Goal: Task Accomplishment & Management: Manage account settings

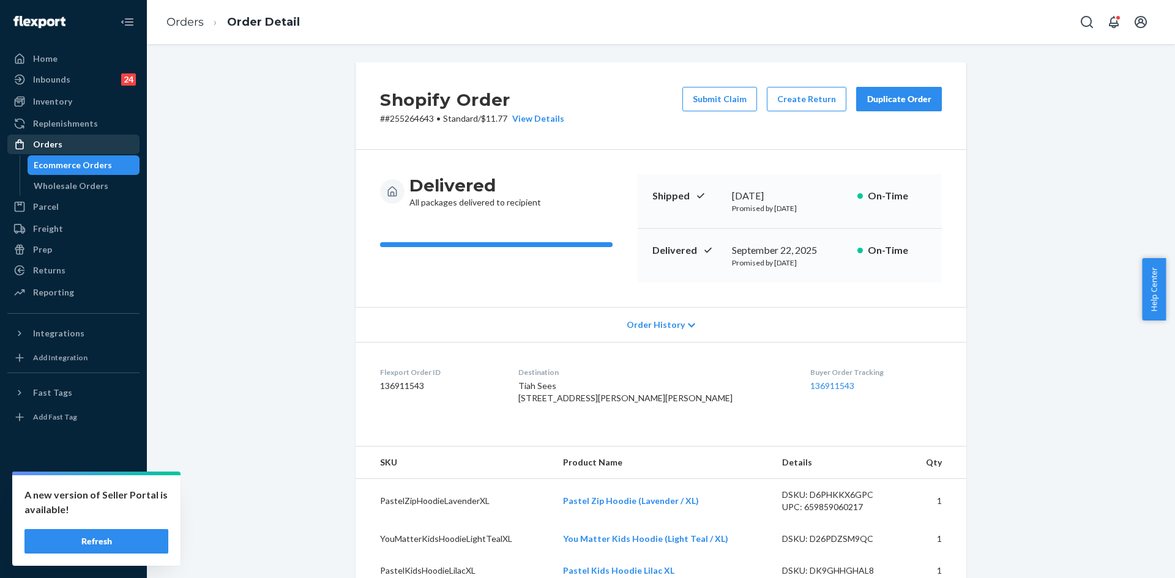
scroll to position [184, 0]
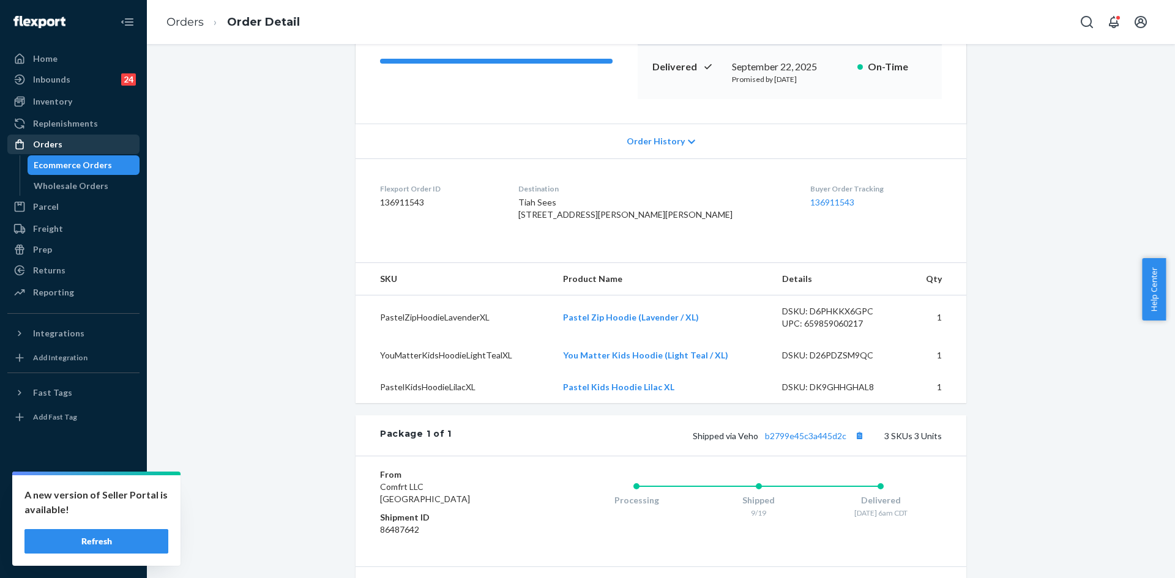
click at [67, 149] on div "Orders" at bounding box center [74, 144] width 130 height 17
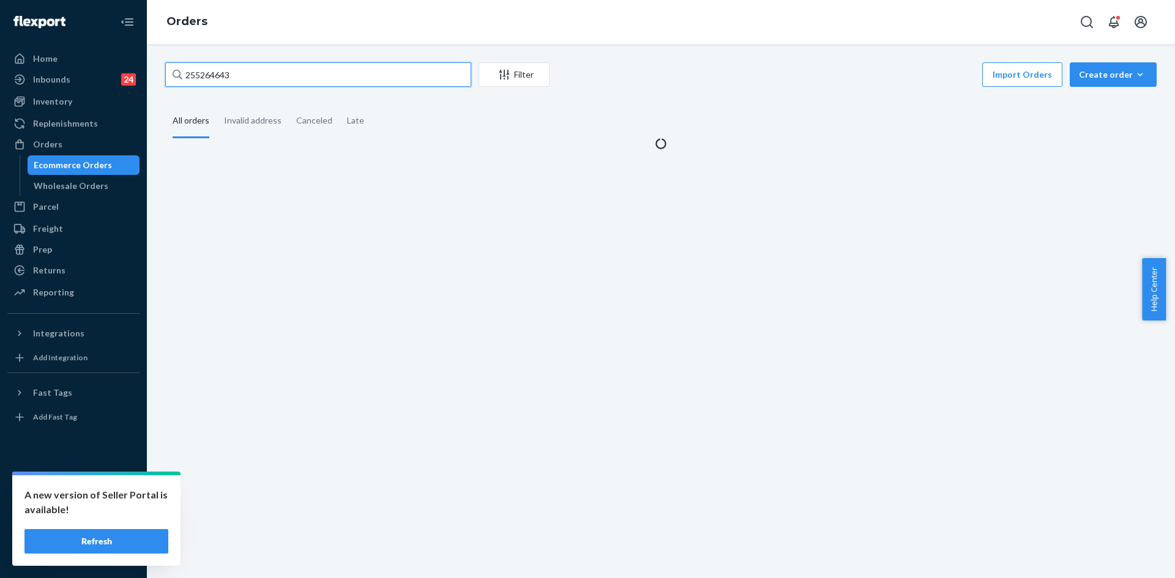
click at [326, 79] on input "255264643" at bounding box center [318, 74] width 306 height 24
paste input "4983790"
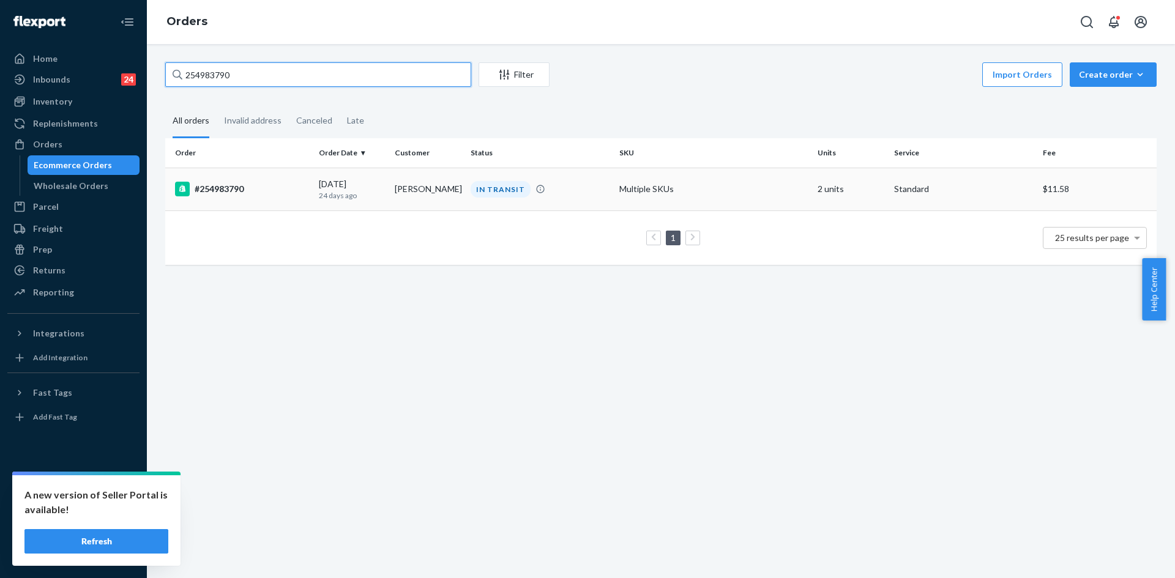
type input "254983790"
click at [489, 203] on td "IN TRANSIT" at bounding box center [540, 189] width 149 height 43
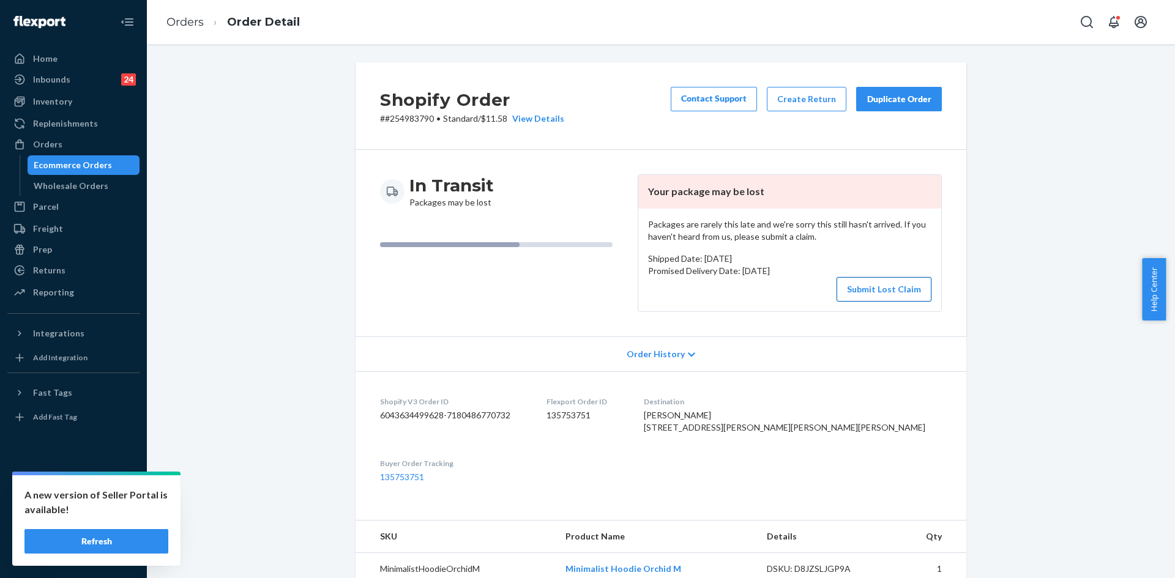
click at [866, 294] on button "Submit Lost Claim" at bounding box center [884, 289] width 95 height 24
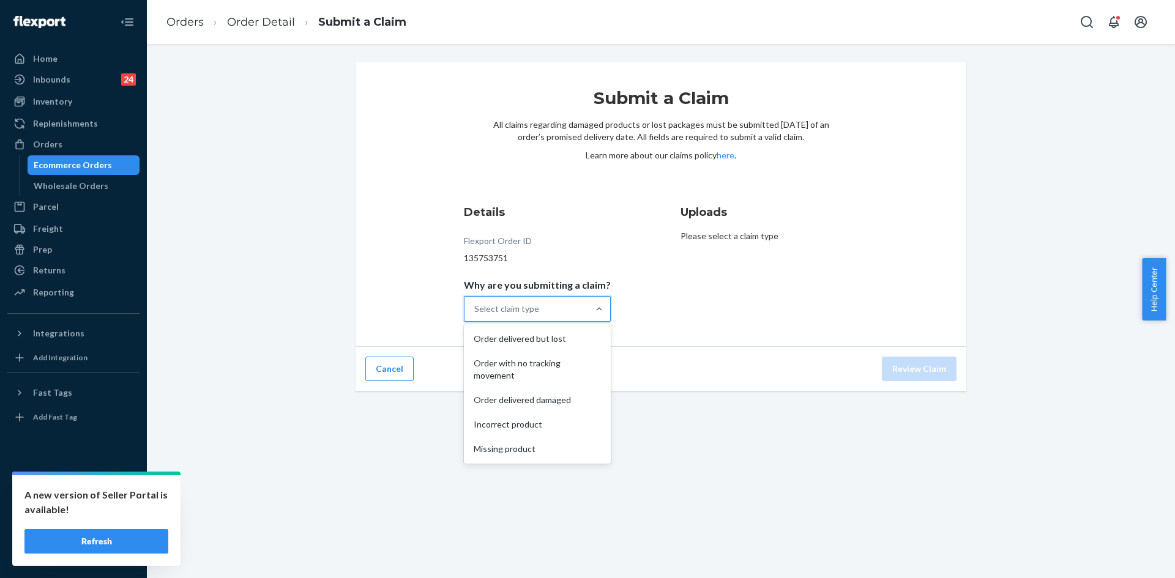
click at [521, 308] on div "Select claim type" at bounding box center [506, 309] width 65 height 12
click at [476, 308] on input "Why are you submitting a claim? option Order delivered but lost focused, 1 of 5…" at bounding box center [474, 309] width 1 height 12
click at [555, 364] on div "Order with no tracking movement" at bounding box center [537, 369] width 142 height 37
click at [476, 315] on input "Why are you submitting a claim? option Order with no tracking movement focused,…" at bounding box center [474, 309] width 1 height 12
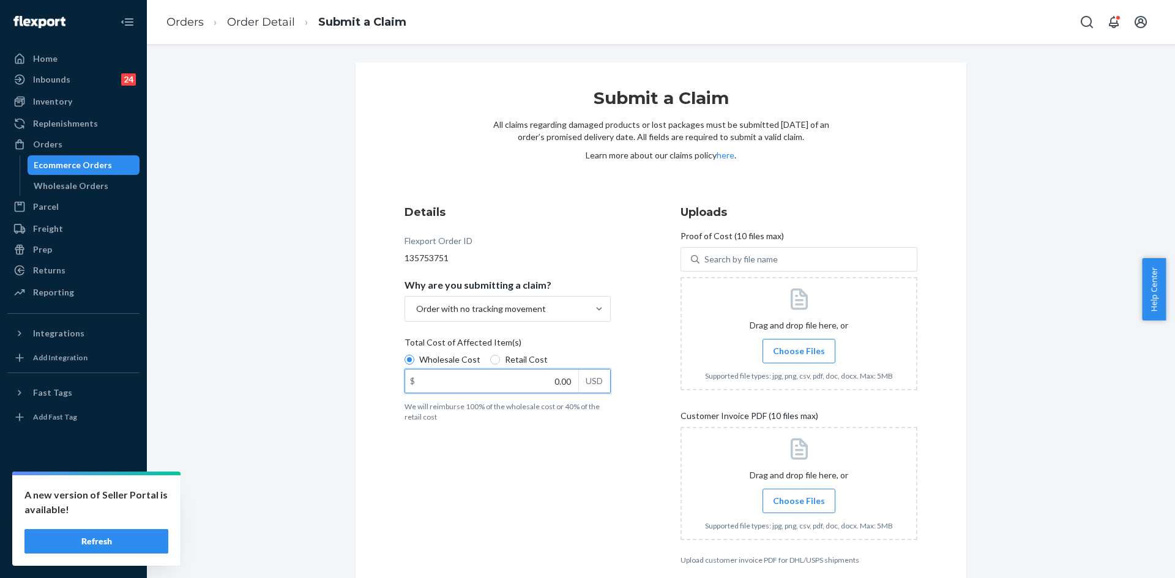
click at [528, 382] on input "0.00" at bounding box center [491, 381] width 173 height 23
type input "94.00"
click at [788, 346] on span "Choose Files" at bounding box center [799, 351] width 52 height 12
click at [799, 346] on input "Choose Files" at bounding box center [799, 351] width 1 height 13
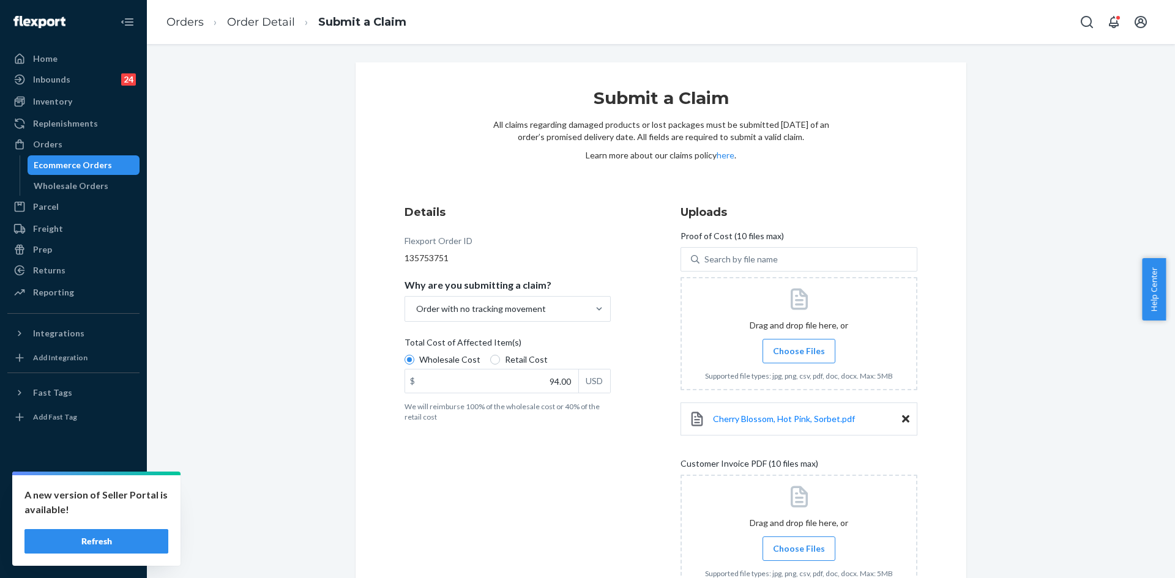
click at [793, 351] on span "Choose Files" at bounding box center [799, 351] width 52 height 12
click at [799, 351] on input "Choose Files" at bounding box center [799, 351] width 1 height 13
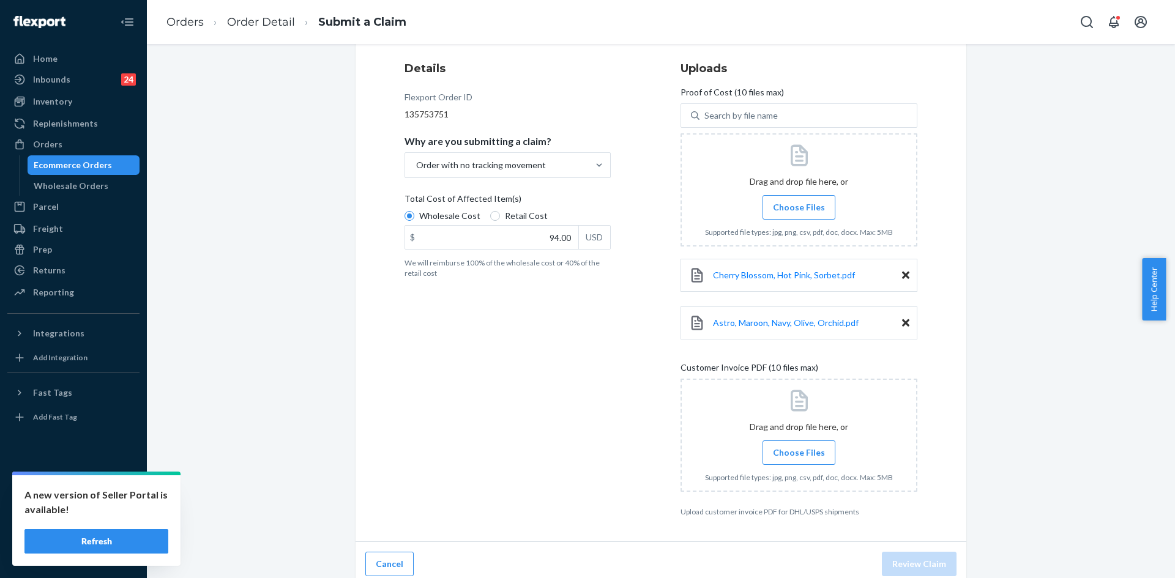
scroll to position [152, 0]
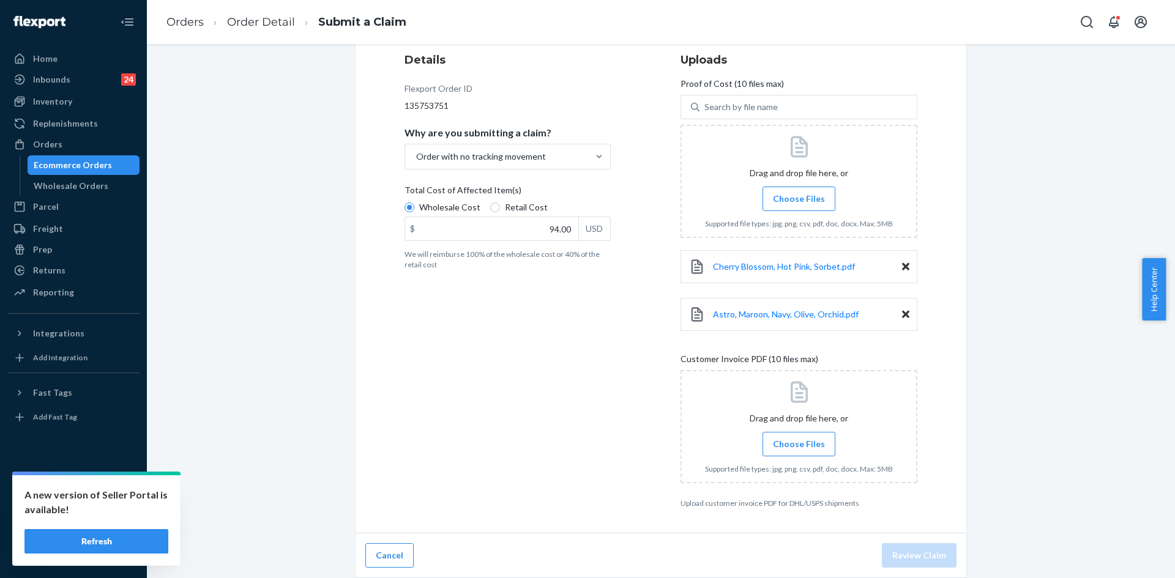
click at [799, 446] on input "Choose Files" at bounding box center [799, 444] width 1 height 13
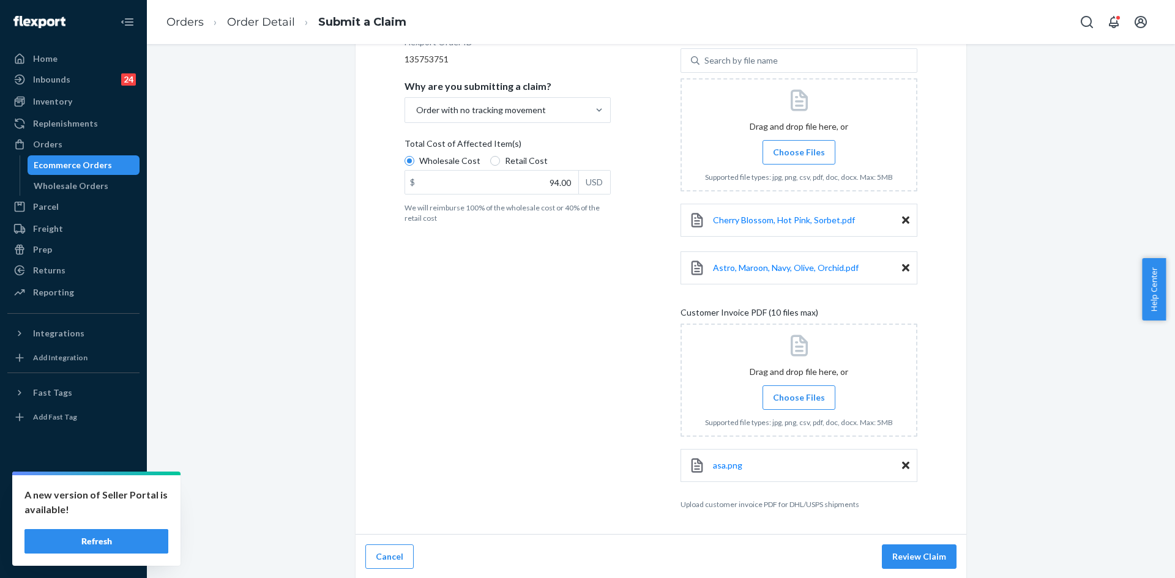
scroll to position [200, 0]
click at [902, 463] on icon at bounding box center [905, 464] width 7 height 7
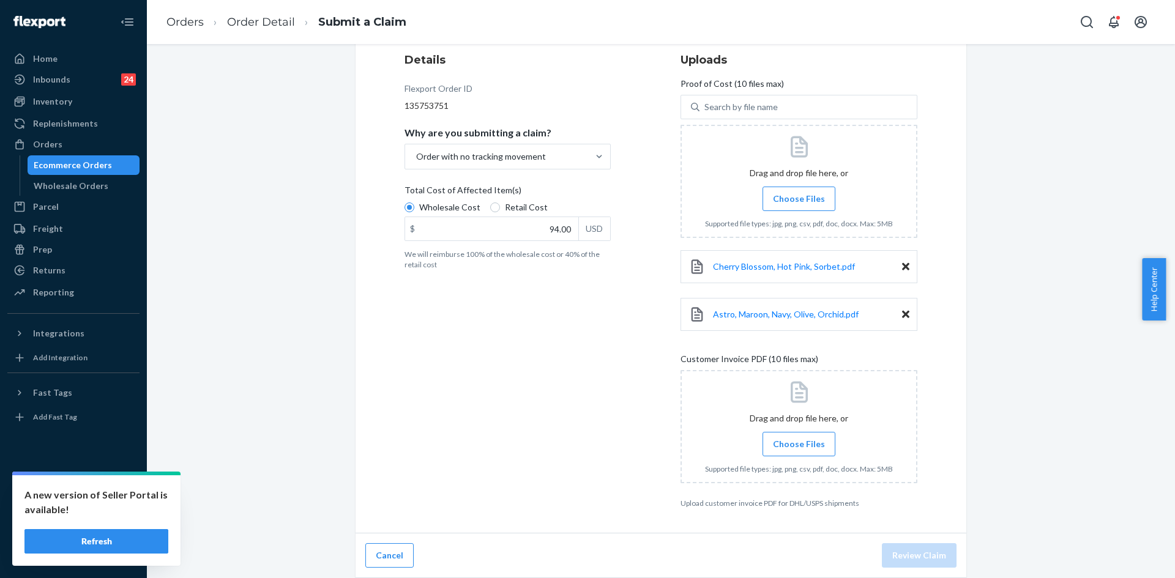
click at [809, 444] on span "Choose Files" at bounding box center [799, 444] width 52 height 12
click at [799, 444] on input "Choose Files" at bounding box center [799, 444] width 1 height 13
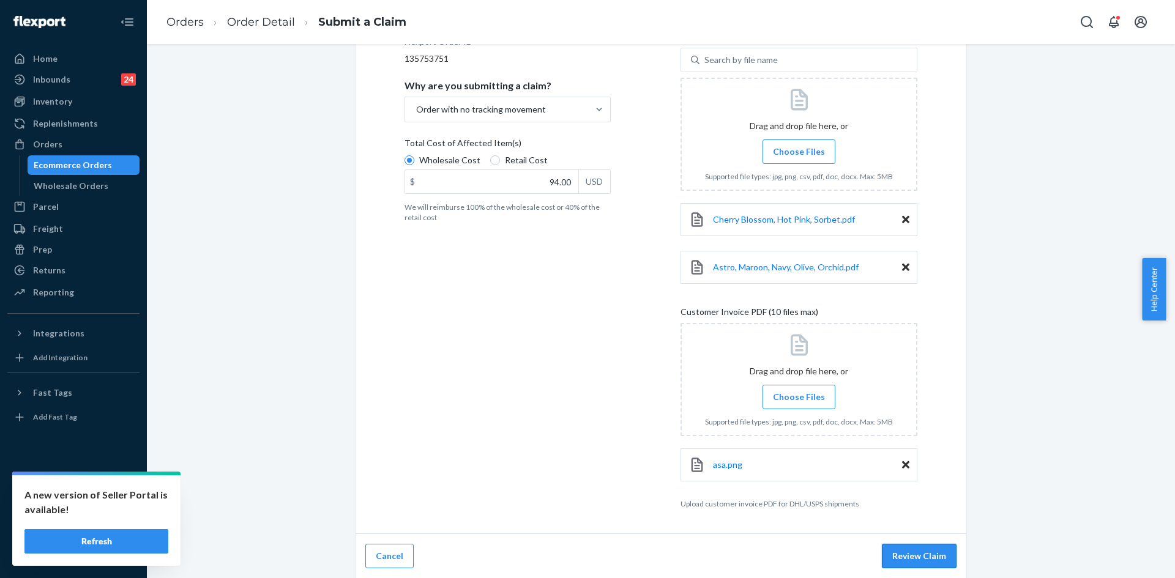
scroll to position [200, 0]
click at [910, 557] on button "Review Claim" at bounding box center [919, 556] width 75 height 24
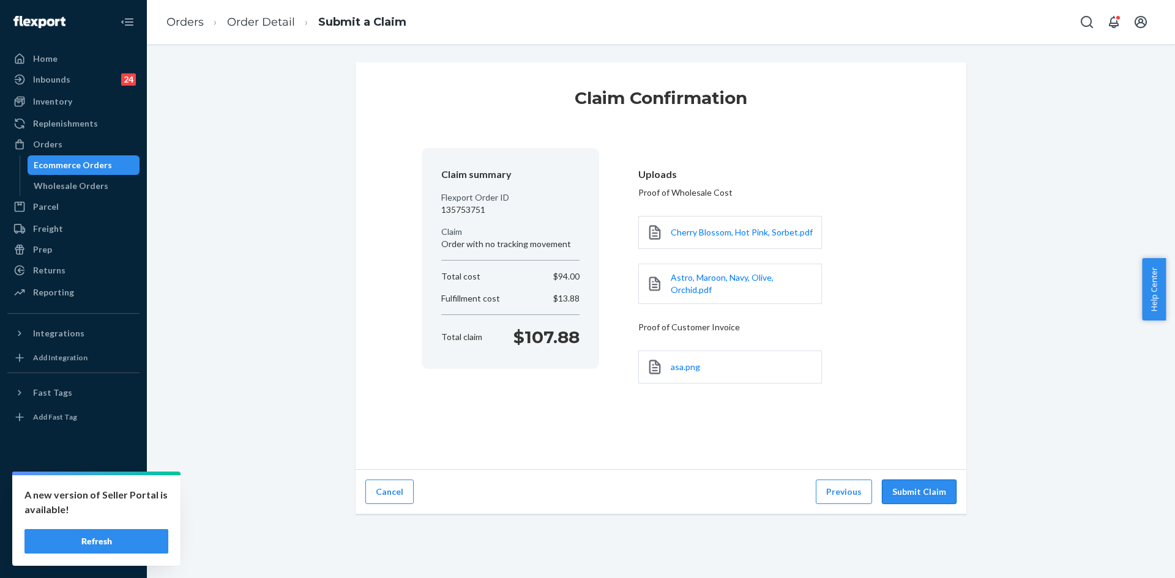
click at [916, 491] on button "Submit Claim" at bounding box center [919, 492] width 75 height 24
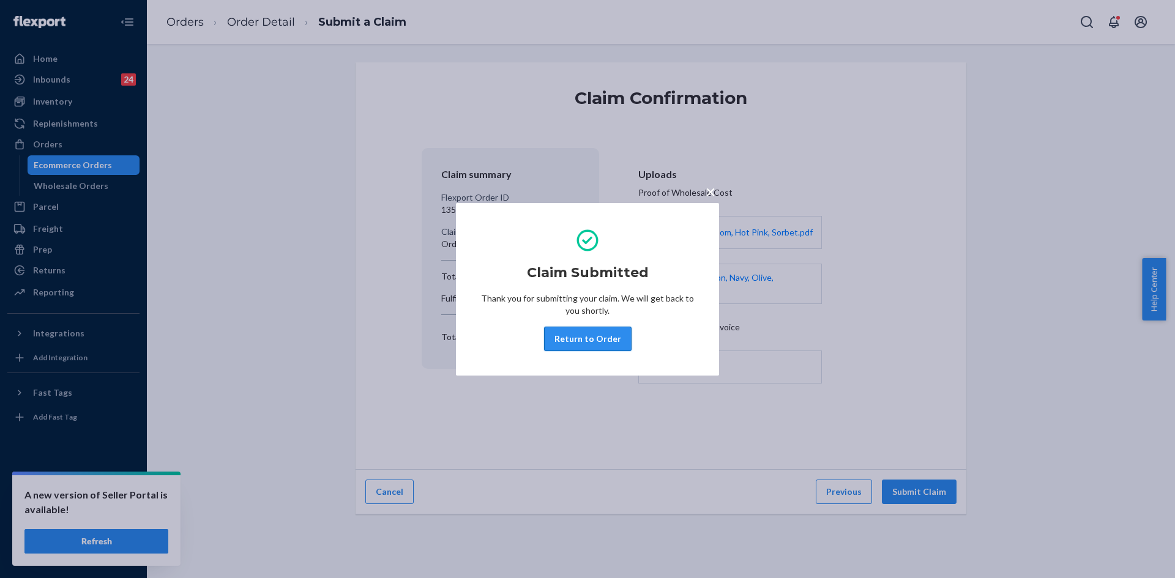
click at [587, 334] on button "Return to Order" at bounding box center [588, 339] width 88 height 24
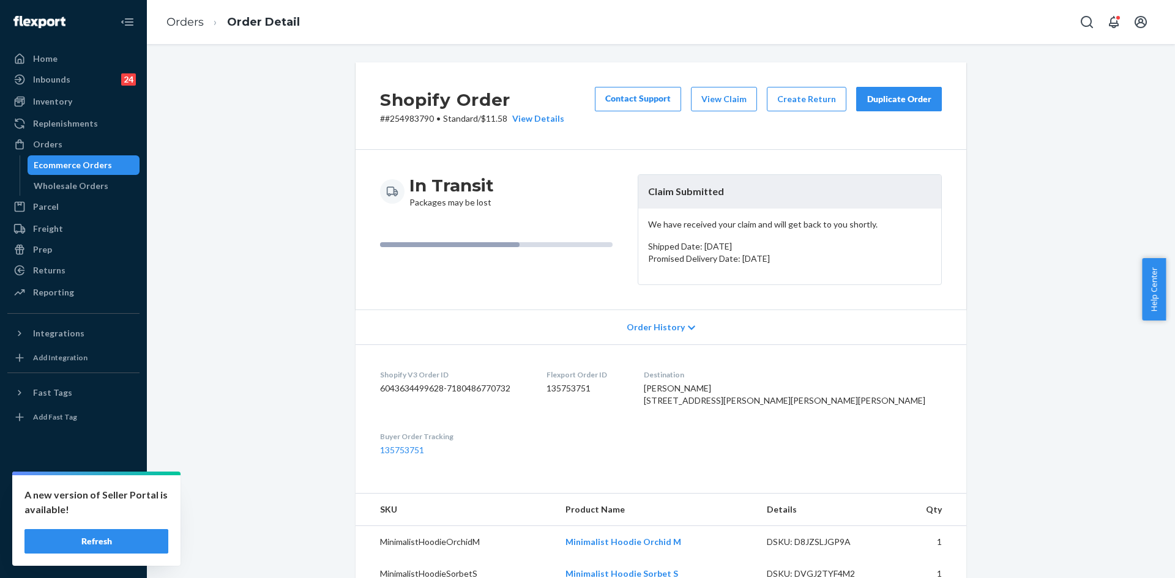
click at [888, 93] on div "Duplicate Order" at bounding box center [899, 99] width 65 height 12
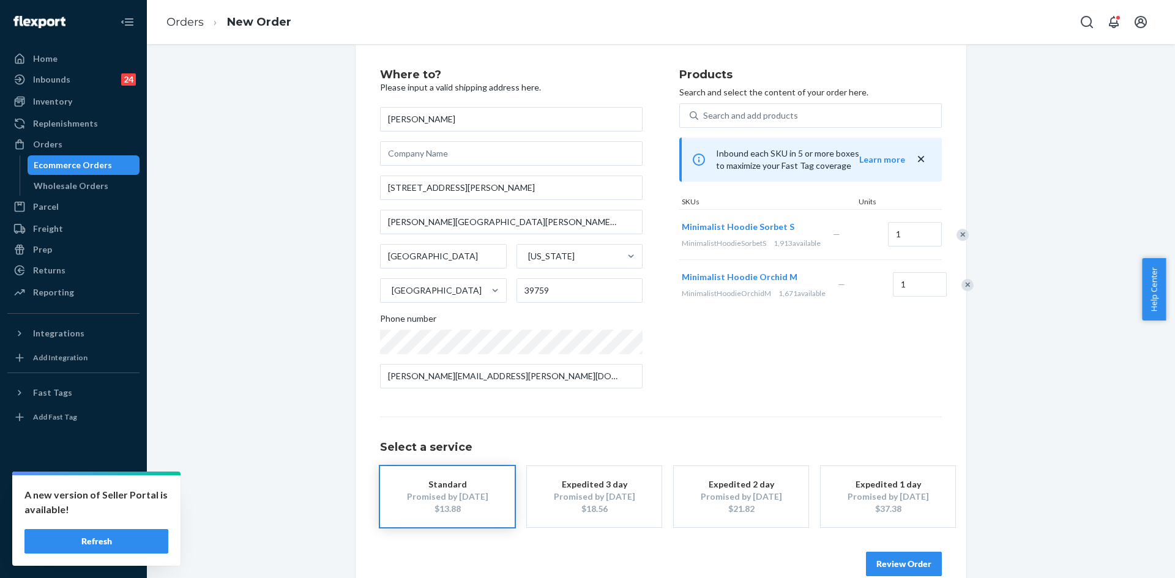
scroll to position [40, 0]
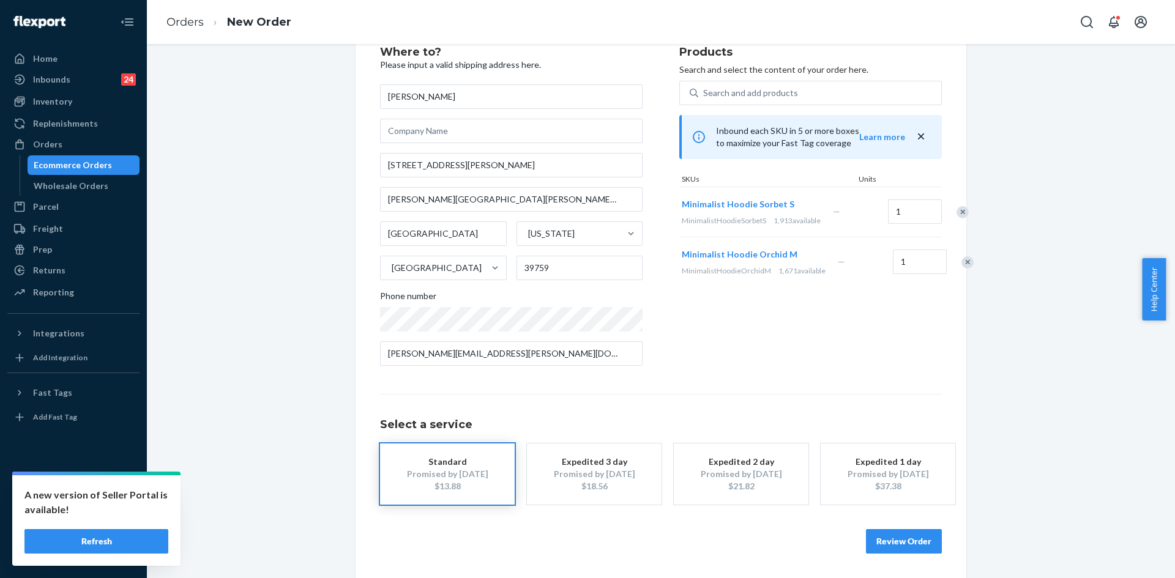
click at [873, 528] on div "Review Order" at bounding box center [661, 535] width 562 height 37
click at [882, 541] on button "Review Order" at bounding box center [904, 541] width 76 height 24
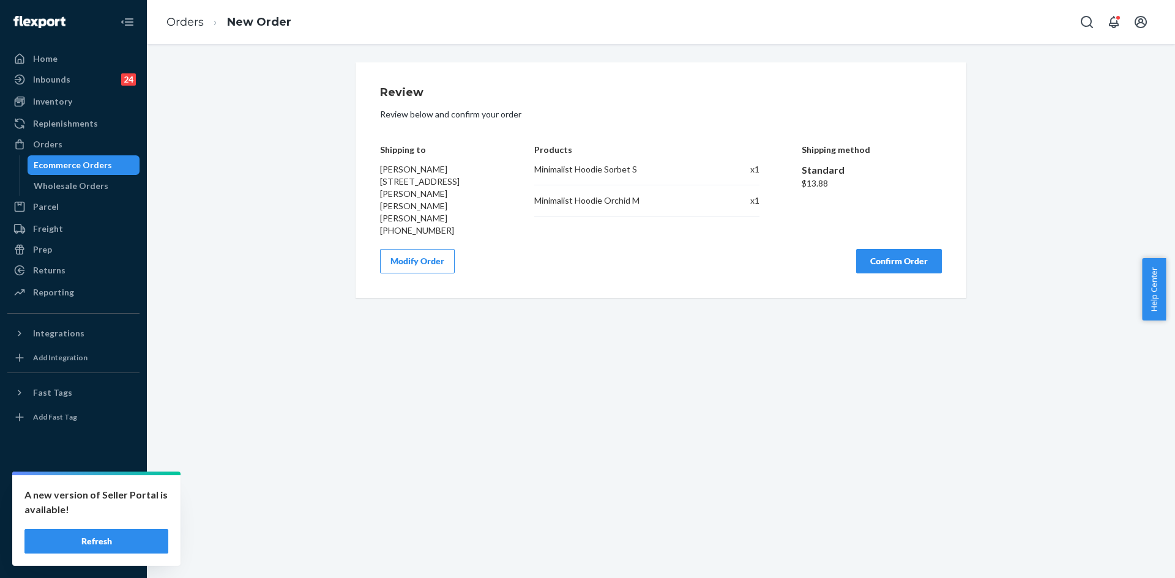
click at [886, 250] on button "Confirm Order" at bounding box center [899, 261] width 86 height 24
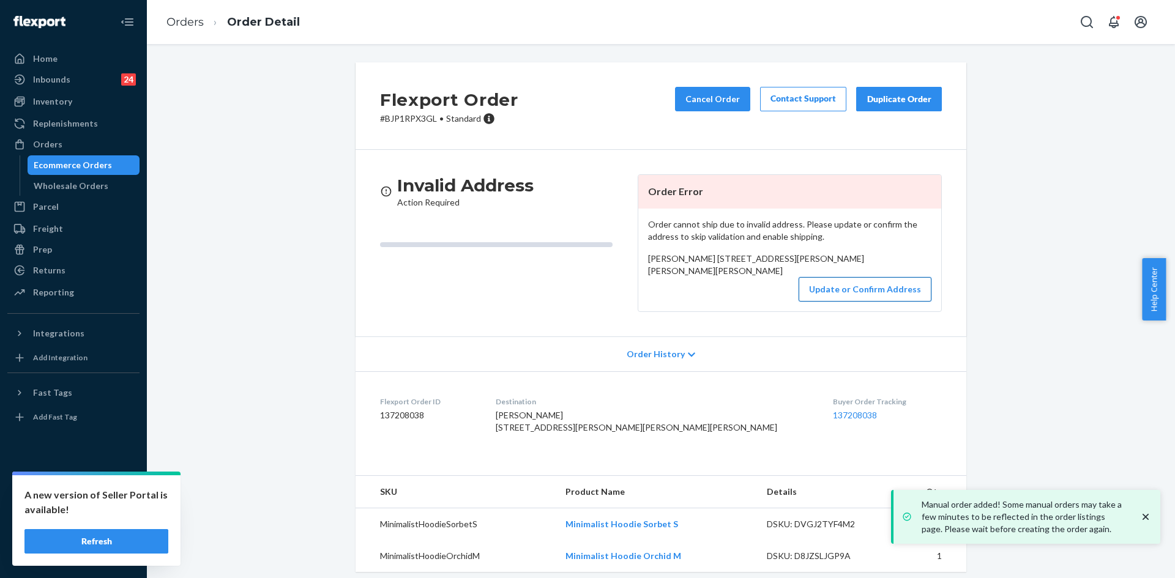
click at [825, 302] on button "Update or Confirm Address" at bounding box center [865, 289] width 133 height 24
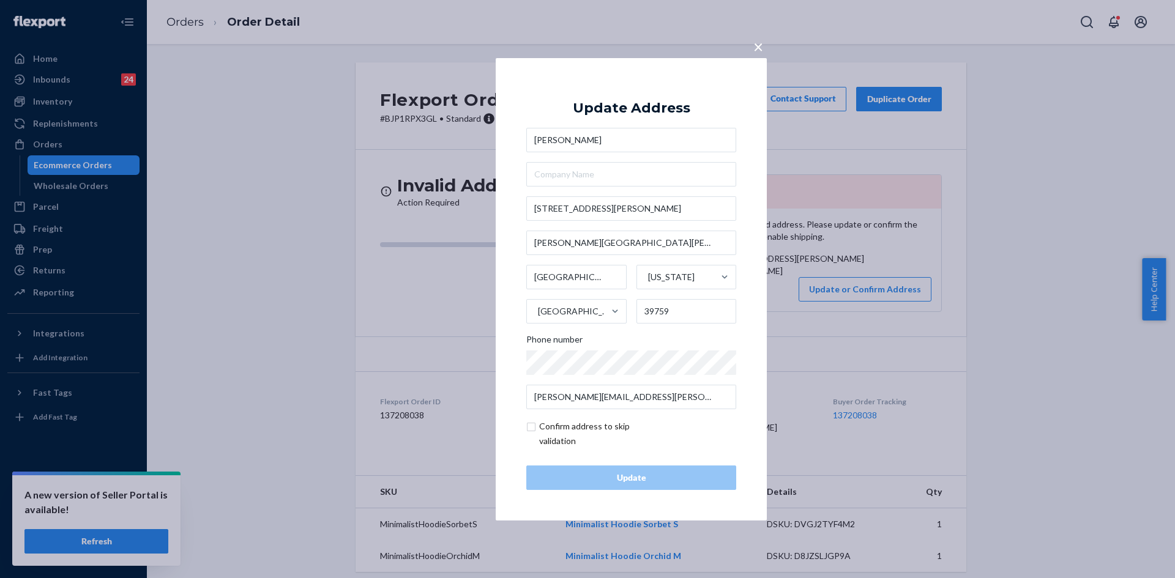
click at [760, 48] on span "×" at bounding box center [758, 46] width 10 height 21
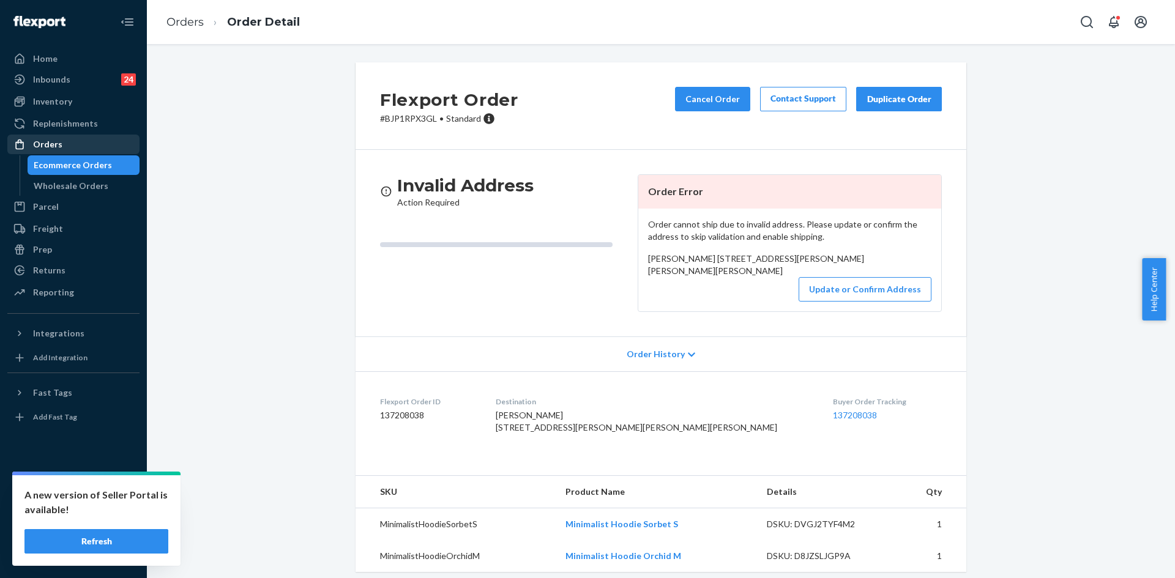
click at [62, 149] on div "Orders" at bounding box center [74, 144] width 130 height 17
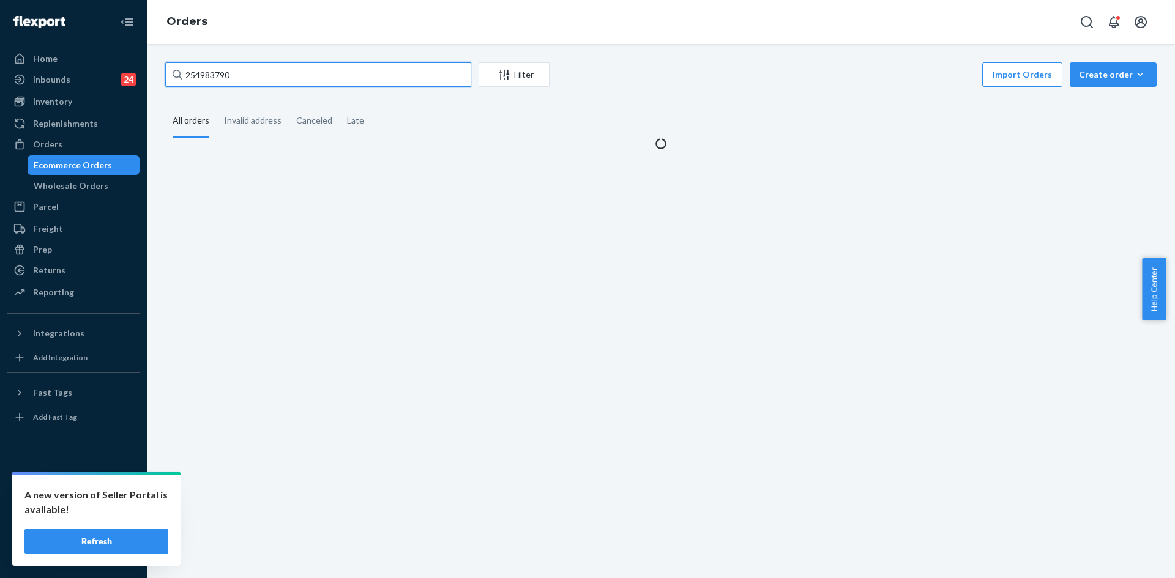
click at [251, 81] on input "254983790" at bounding box center [318, 74] width 306 height 24
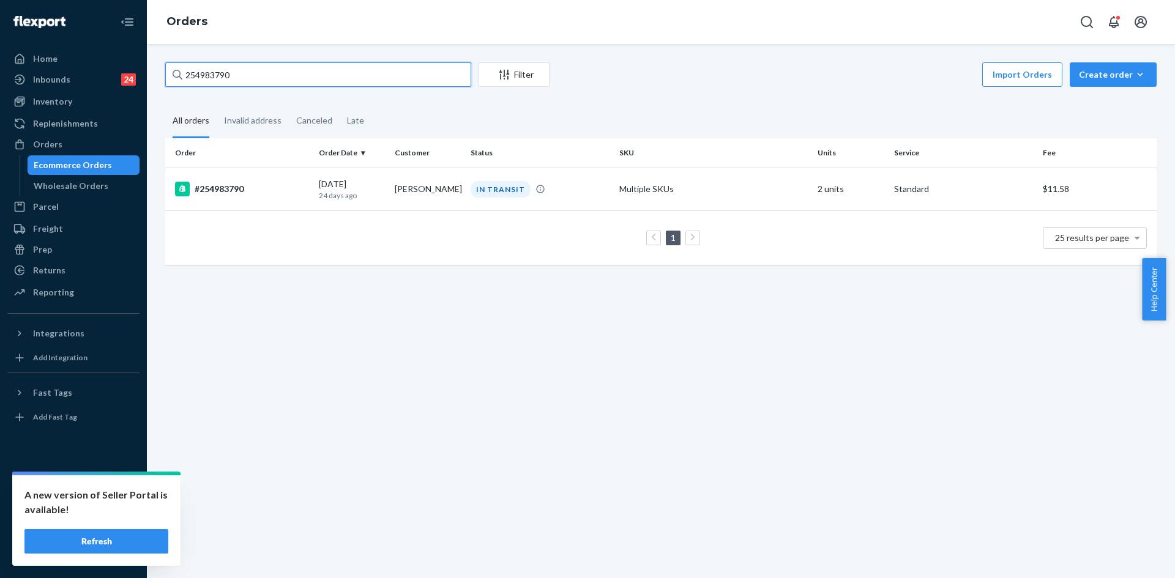
paste input "5240169"
type input "255240169"
click at [505, 199] on td "DELIVERED" at bounding box center [540, 189] width 149 height 43
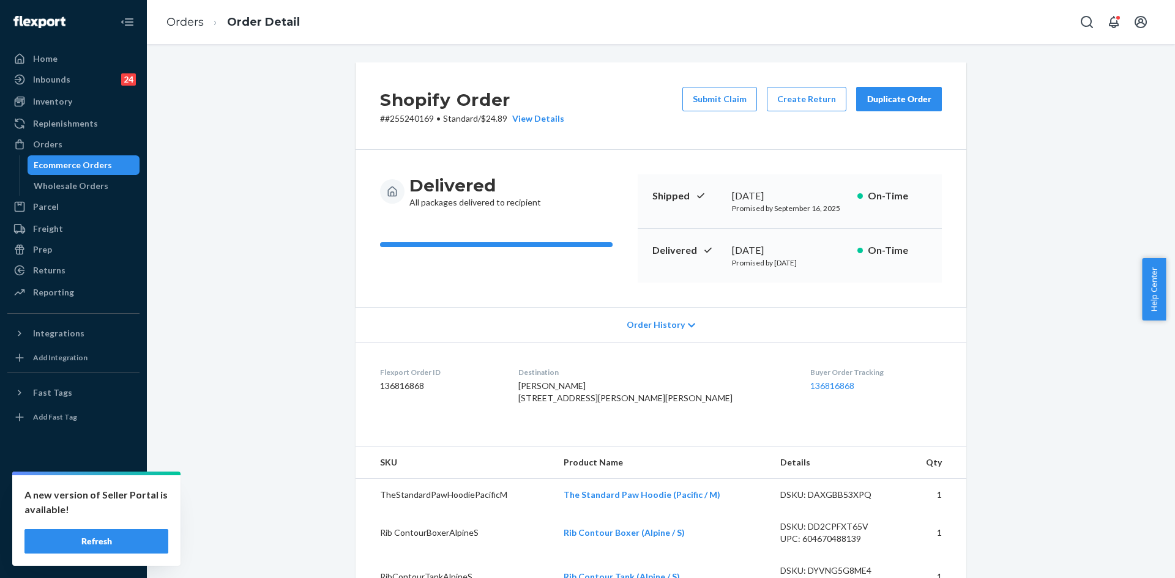
click at [895, 103] on div "Duplicate Order" at bounding box center [899, 99] width 65 height 12
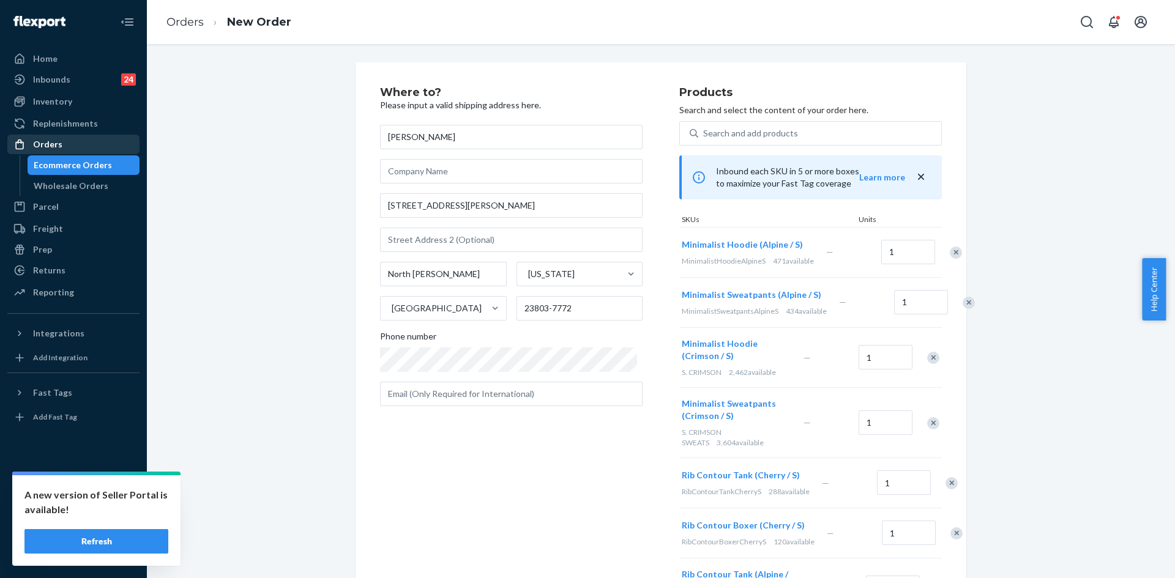
click at [79, 143] on div "Orders" at bounding box center [74, 144] width 130 height 17
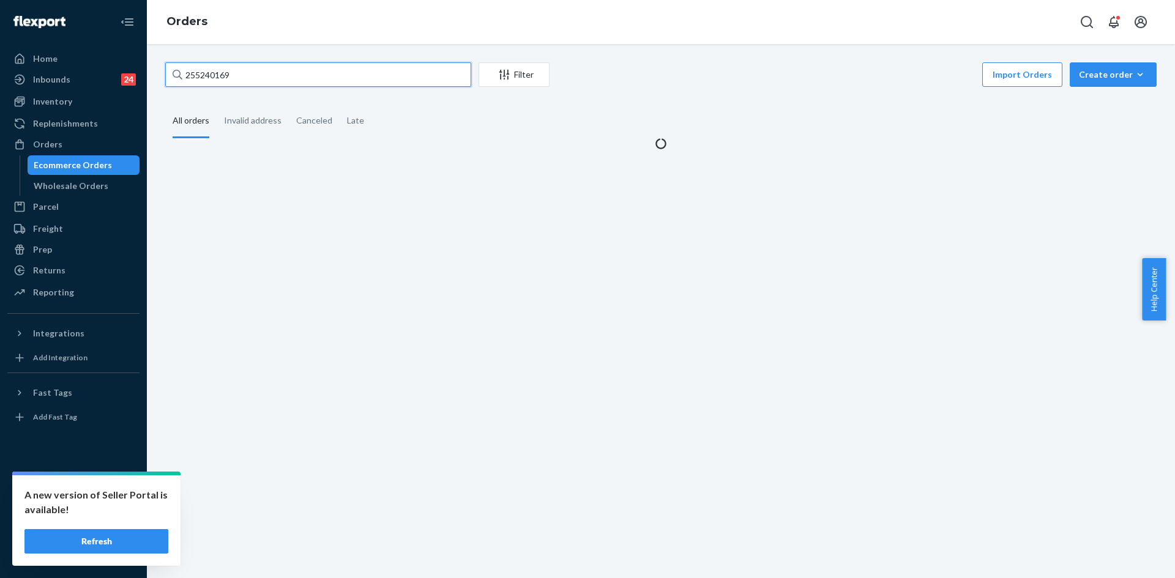
click at [304, 83] on input "255240169" at bounding box center [318, 74] width 306 height 24
click at [303, 81] on input "255240169" at bounding box center [318, 74] width 306 height 24
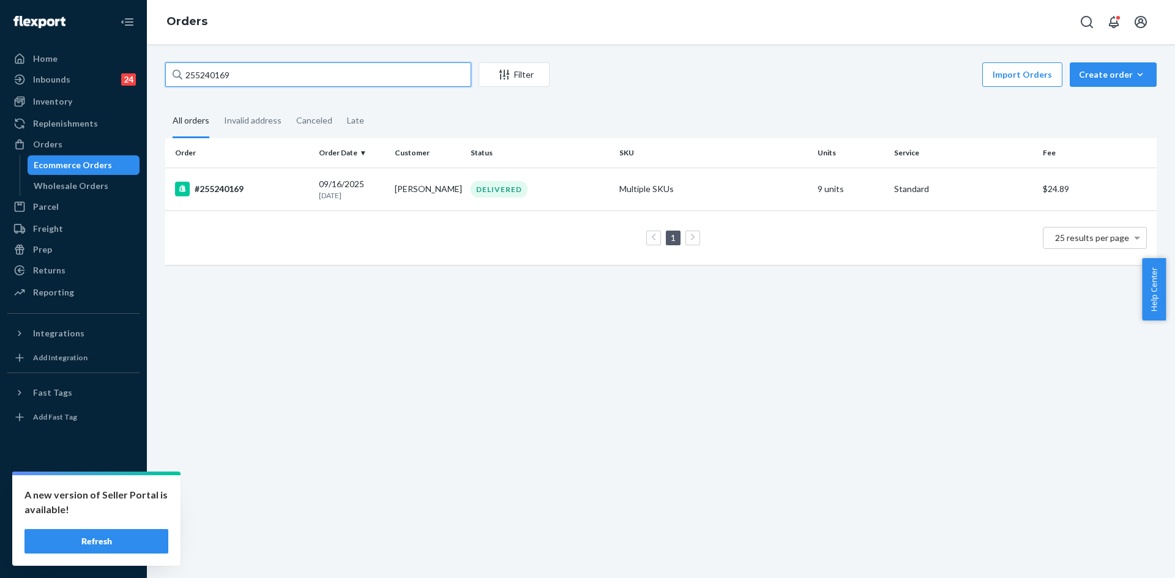
paste input "157481"
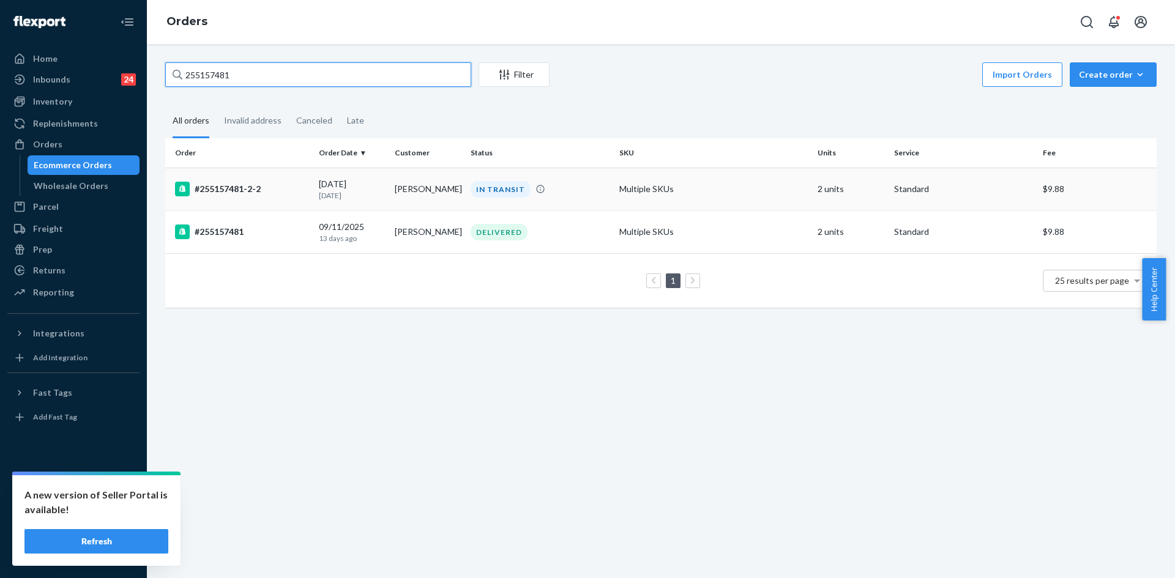
type input "255157481"
click at [570, 202] on td "IN TRANSIT" at bounding box center [540, 189] width 149 height 43
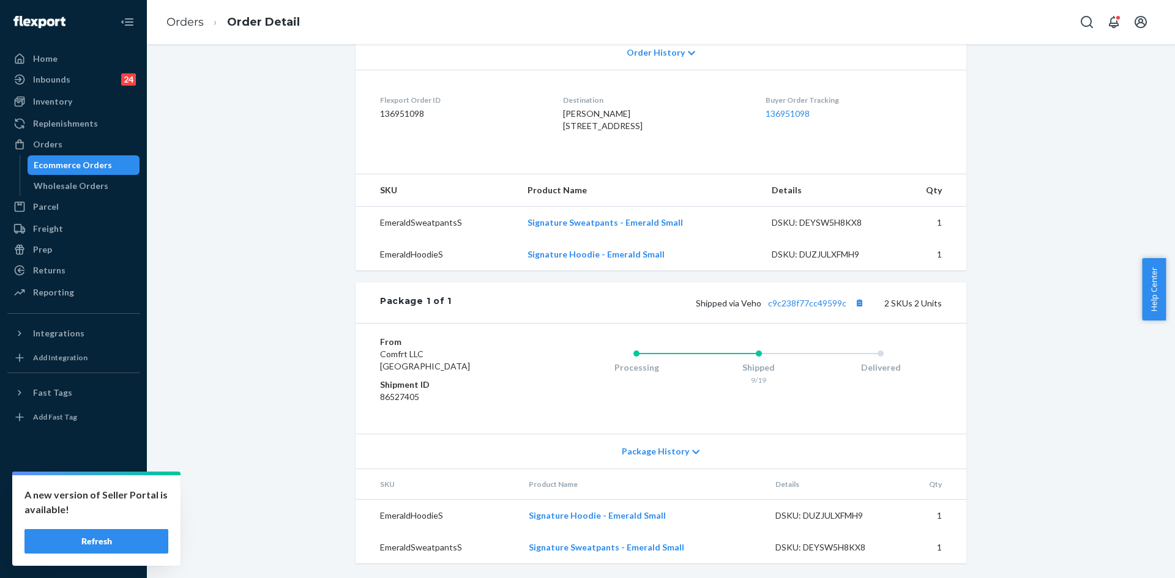
scroll to position [297, 0]
click at [807, 304] on link "c9c238f77cc49599c" at bounding box center [807, 303] width 78 height 10
drag, startPoint x: 848, startPoint y: 306, endPoint x: 767, endPoint y: 306, distance: 80.8
click at [767, 306] on span "Shipped via Veho c9c238f77cc49599c" at bounding box center [781, 303] width 171 height 10
copy link "c9c238f77cc49599c"
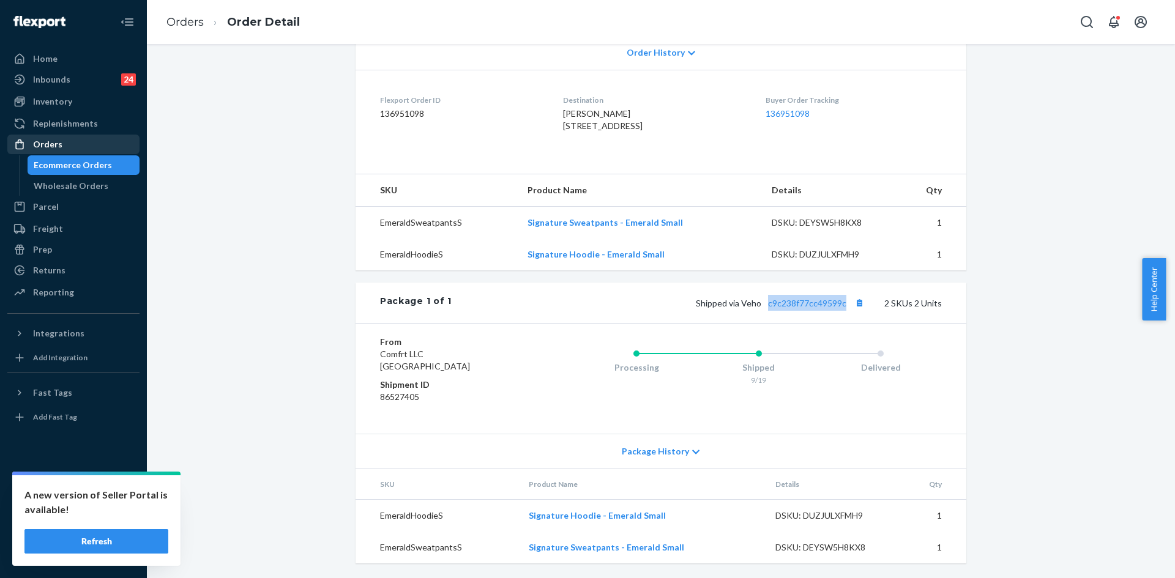
click at [96, 145] on div "Orders" at bounding box center [74, 144] width 130 height 17
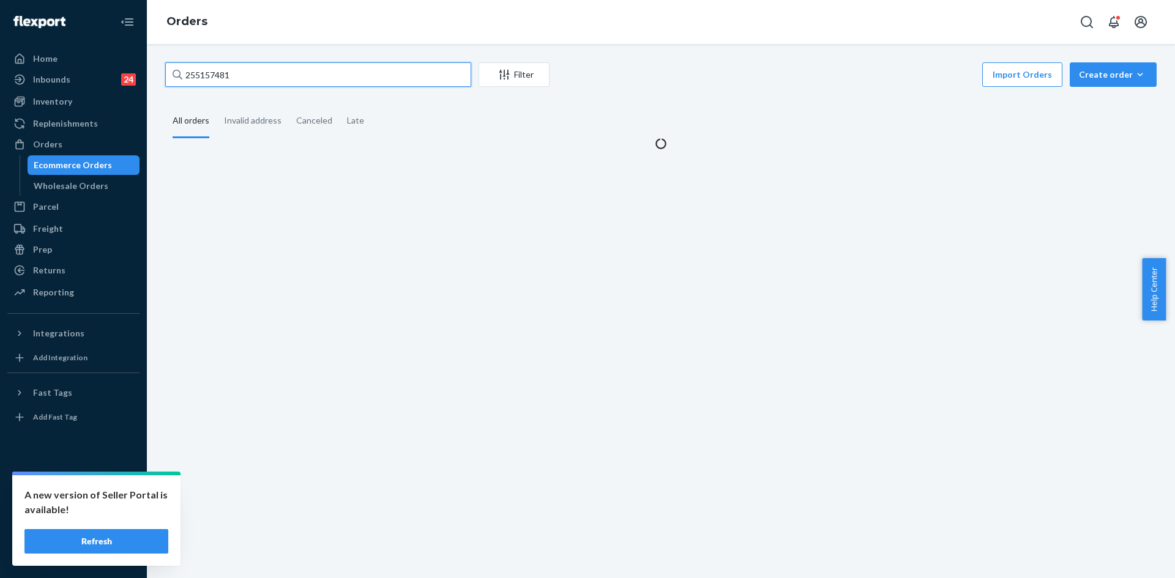
click at [287, 77] on input "255157481" at bounding box center [318, 74] width 306 height 24
paste input "284617"
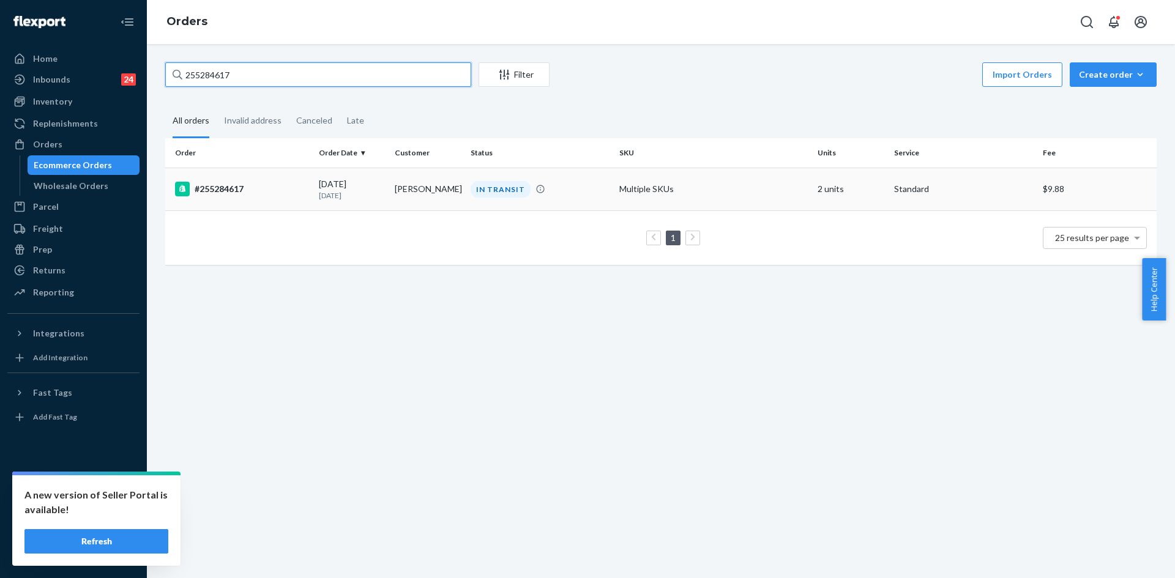
type input "255284617"
click at [576, 206] on td "IN TRANSIT" at bounding box center [540, 189] width 149 height 43
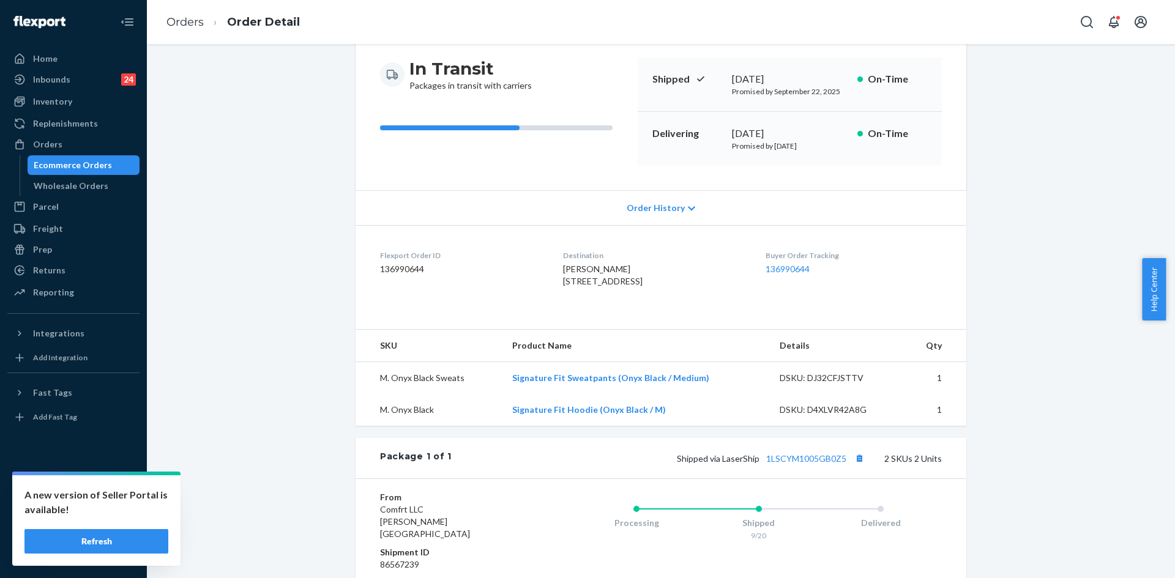
scroll to position [122, 0]
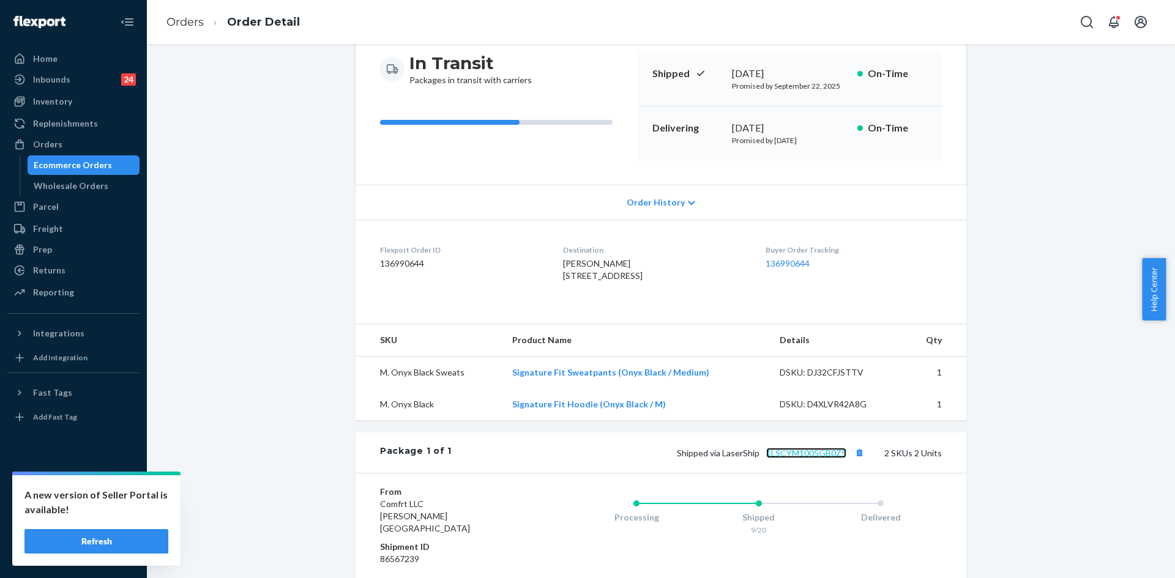
click at [809, 458] on link "1LSCYM1005GB0Z5" at bounding box center [806, 453] width 80 height 10
drag, startPoint x: 73, startPoint y: 138, endPoint x: 152, endPoint y: 104, distance: 85.8
click at [73, 137] on div "Orders" at bounding box center [74, 144] width 130 height 17
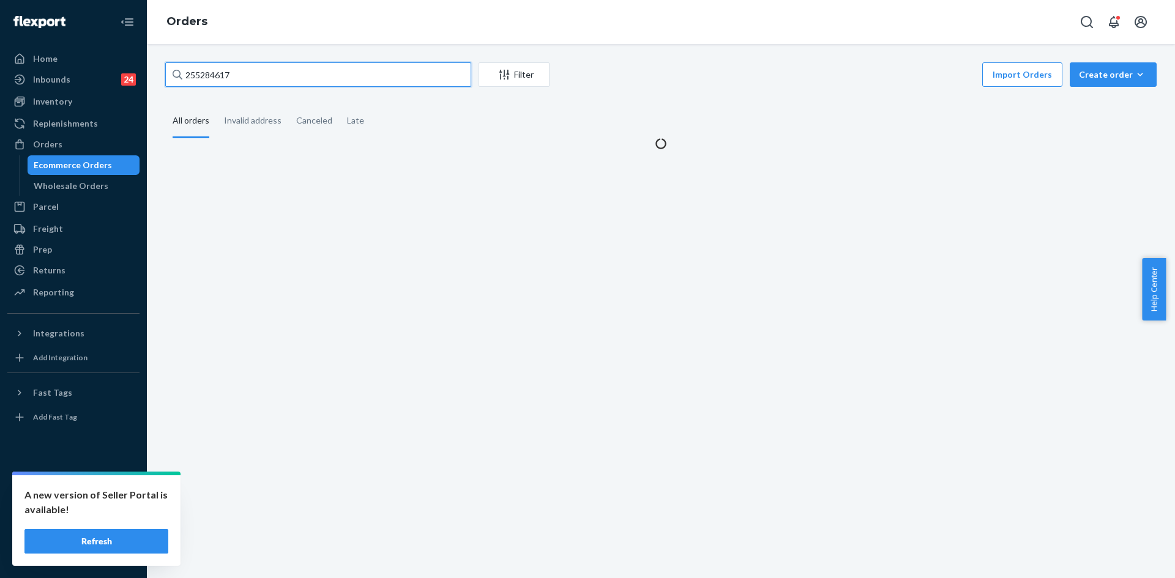
click at [287, 75] on input "255284617" at bounding box center [318, 74] width 306 height 24
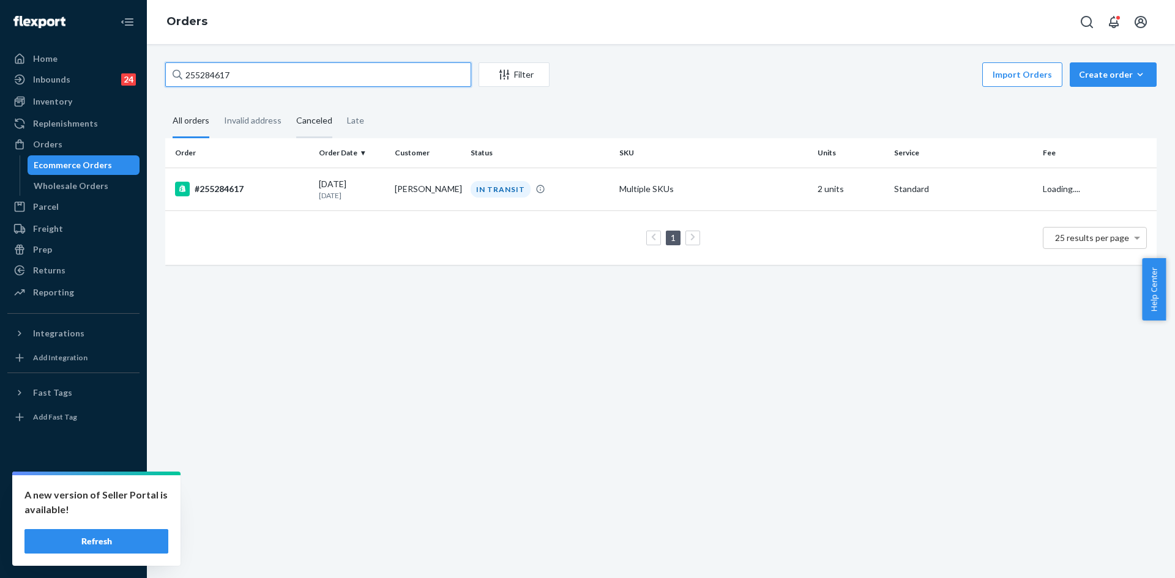
paste input "191494 Complete"
type input "255191494"
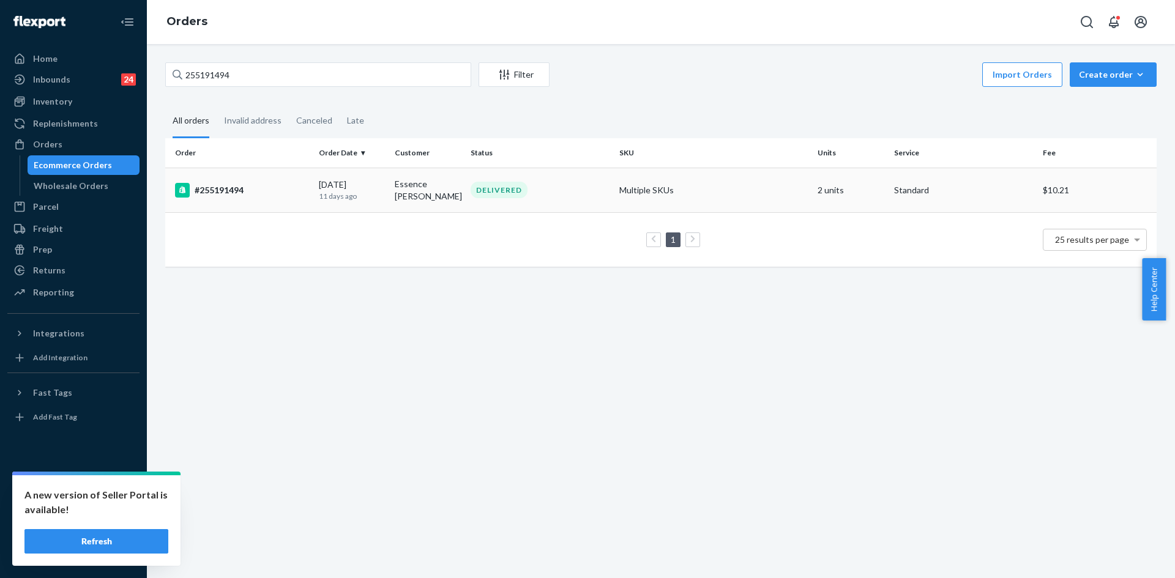
click at [462, 193] on td "Essence [PERSON_NAME]" at bounding box center [428, 190] width 76 height 45
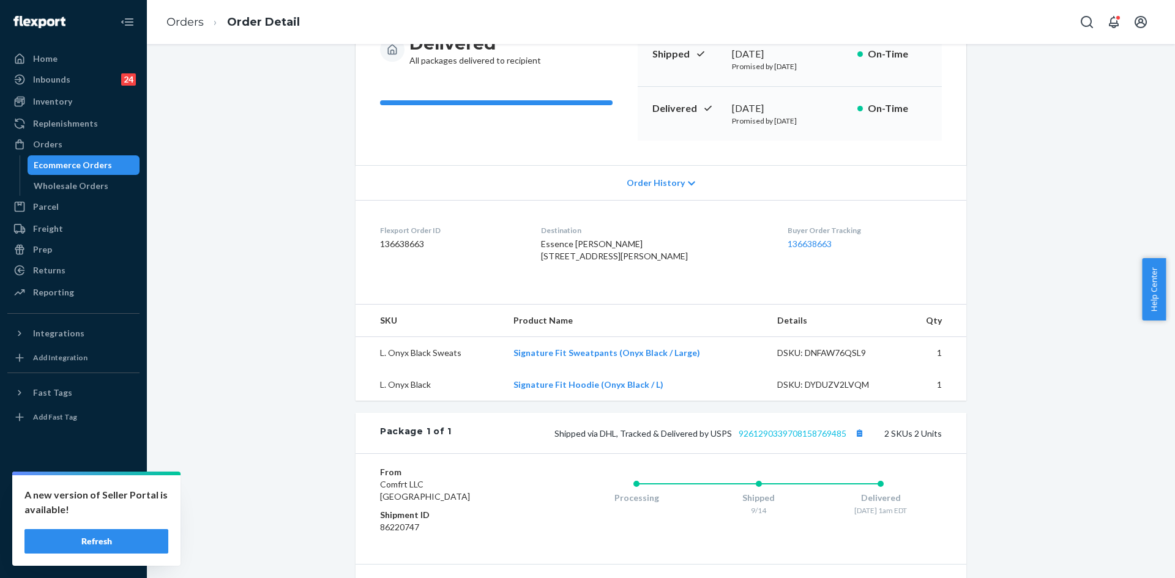
scroll to position [184, 0]
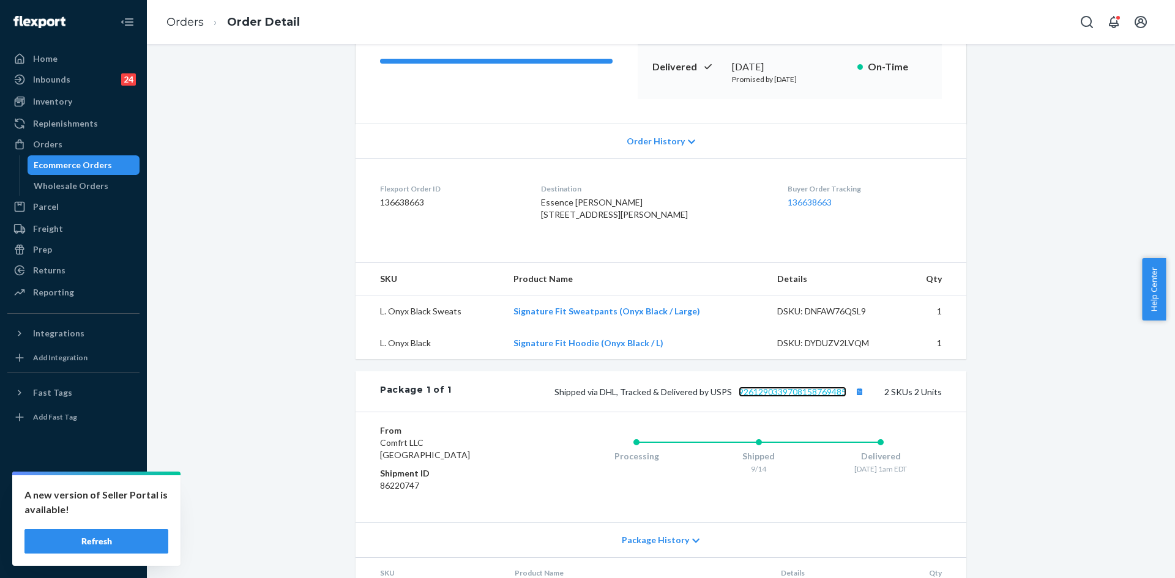
click at [779, 397] on link "9261290339708158769485" at bounding box center [793, 392] width 108 height 10
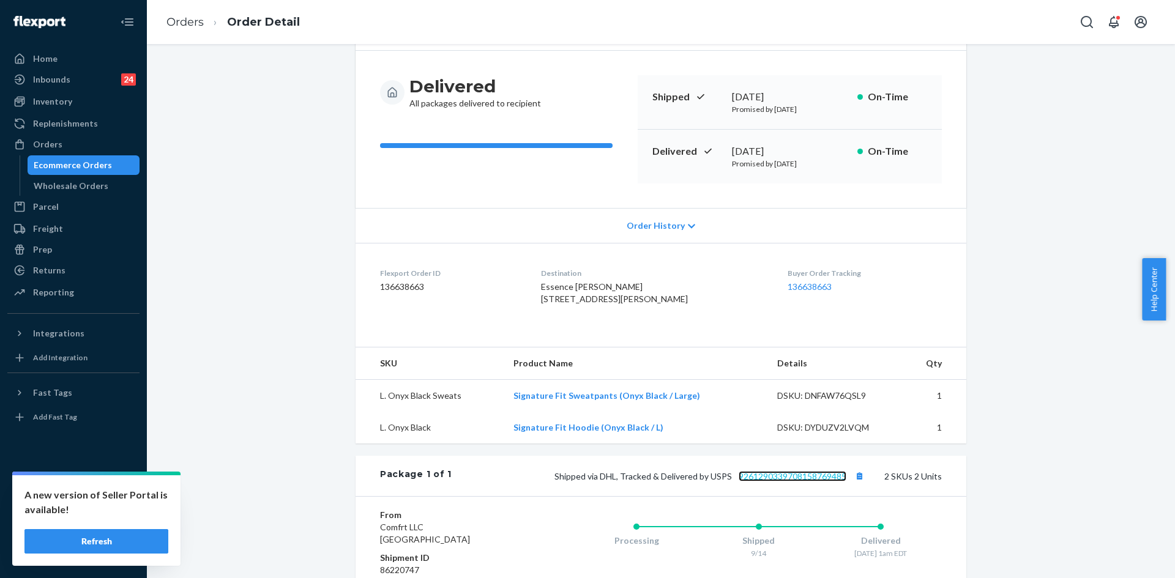
scroll to position [122, 0]
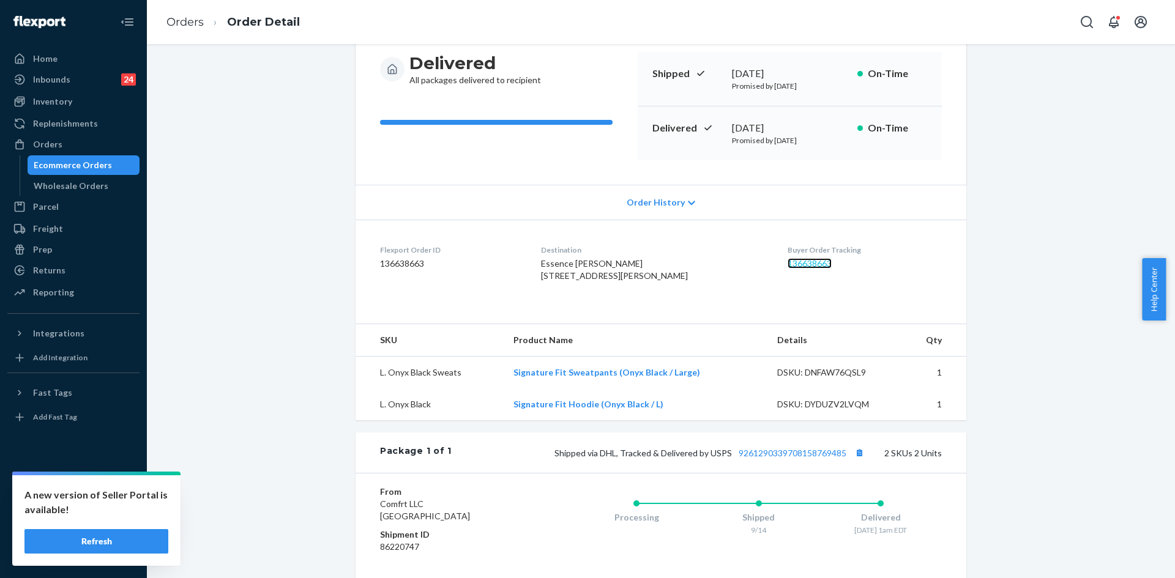
click at [788, 264] on link "136638663" at bounding box center [810, 263] width 44 height 10
click at [802, 458] on link "9261290339708158769485" at bounding box center [793, 453] width 108 height 10
